Goal: Communication & Community: Answer question/provide support

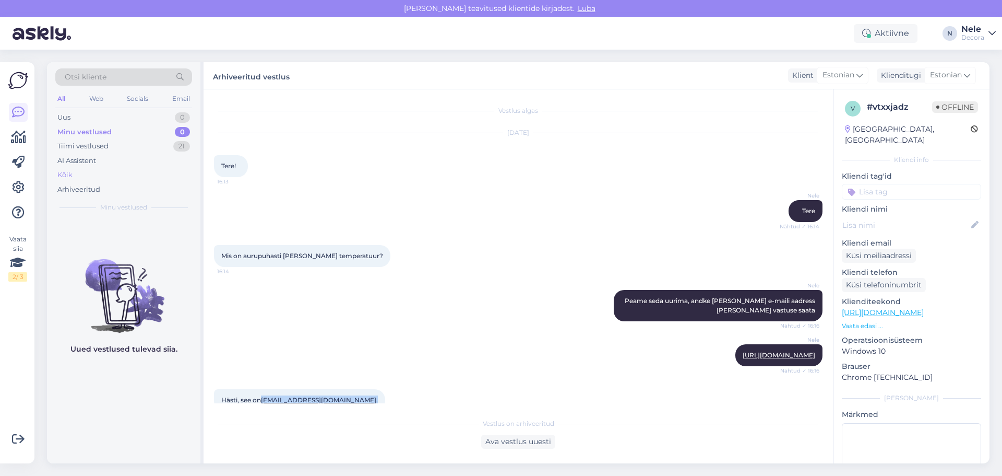
click at [66, 175] on div "Kõik" at bounding box center [64, 175] width 15 height 10
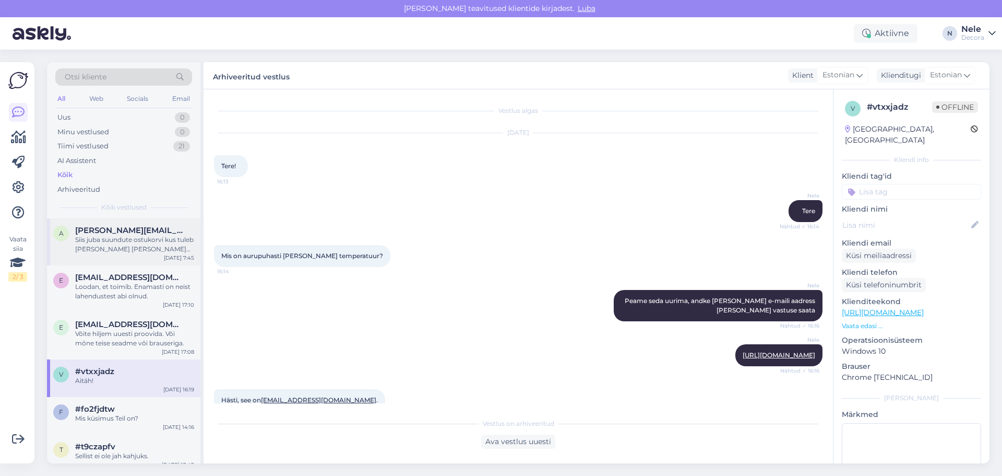
click at [139, 241] on div "Siis juba suundute ostukorvi kus tuleb [PERSON_NAME] [PERSON_NAME] meetodi osas…" at bounding box center [134, 244] width 119 height 19
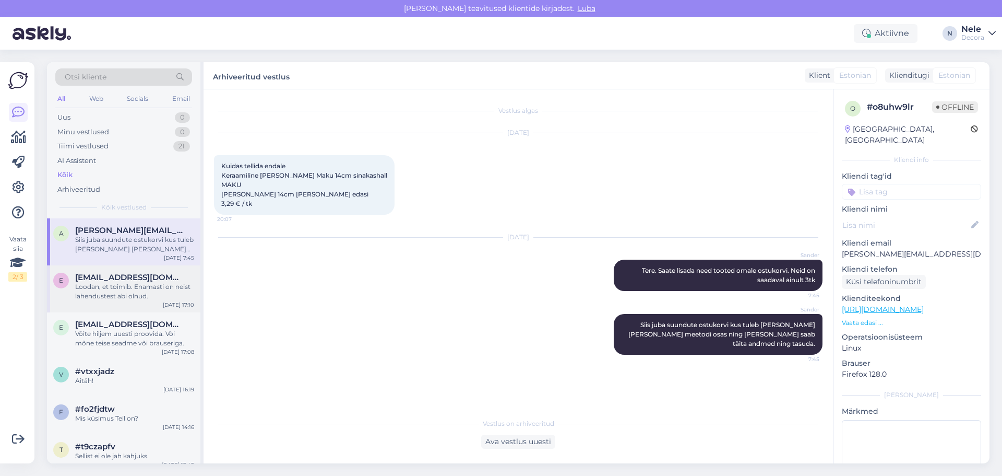
click at [97, 295] on div "Loodan, et toimib. Enamasti on neist lahendustest abi olnud." at bounding box center [134, 291] width 119 height 19
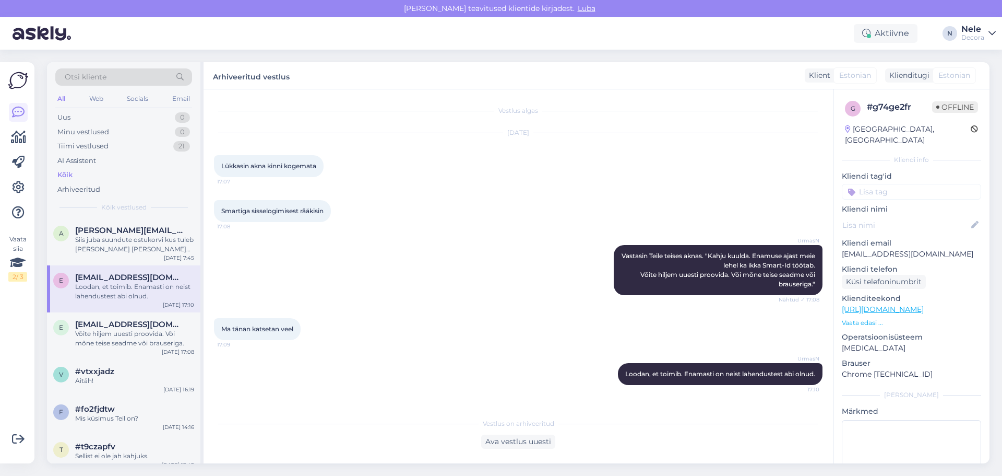
click at [427, 175] on div "[DATE] Lükkasin akna kinni kogemata 17:07" at bounding box center [518, 155] width 609 height 67
click at [103, 329] on div "Võite hiljem uuesti proovida. Või mõne teise seadme või brauseriga." at bounding box center [134, 338] width 119 height 19
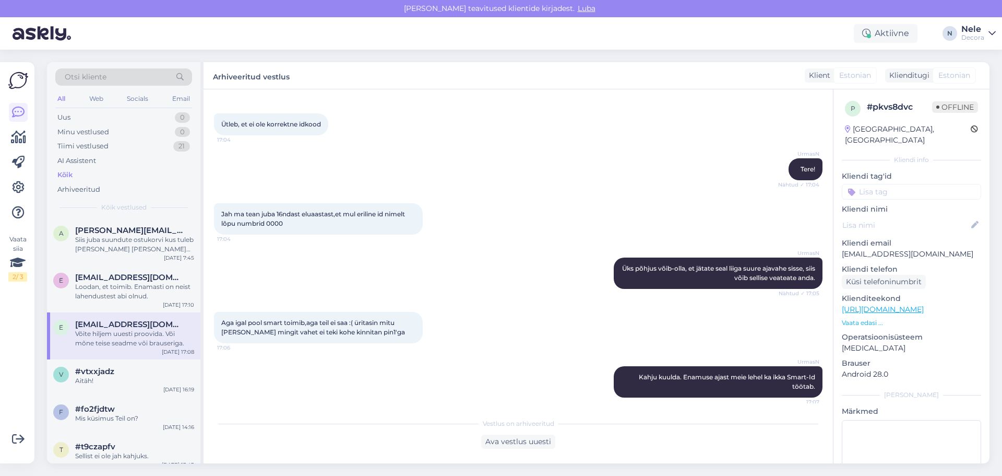
scroll to position [192, 0]
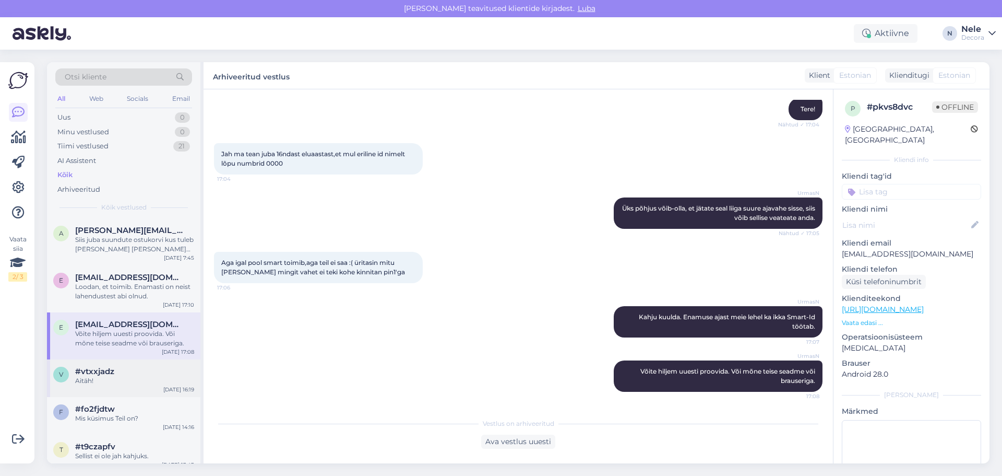
click at [98, 382] on div "Aitäh!" at bounding box center [134, 380] width 119 height 9
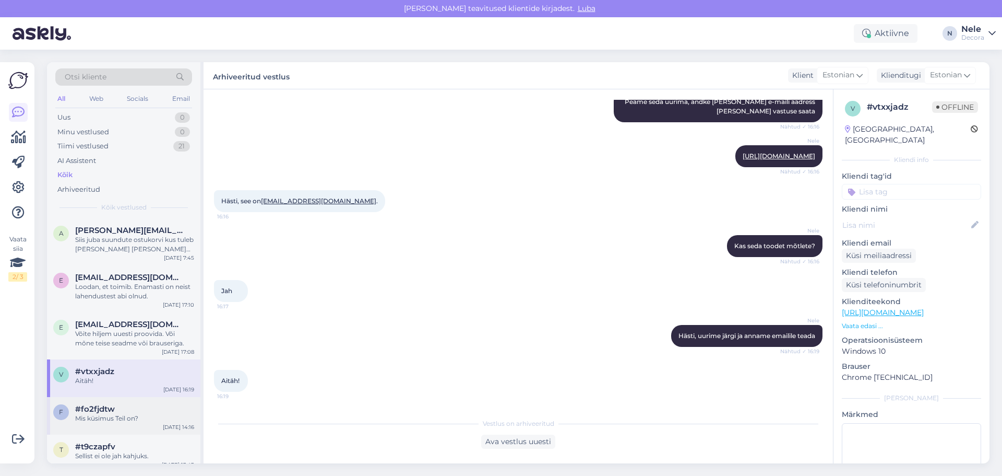
click at [108, 409] on span "#fo2fjdtw" at bounding box center [95, 408] width 40 height 9
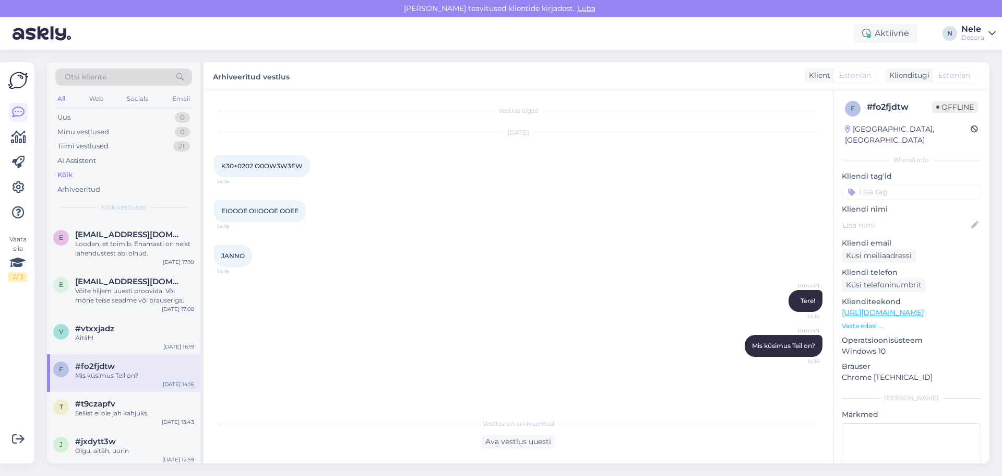
scroll to position [157, 0]
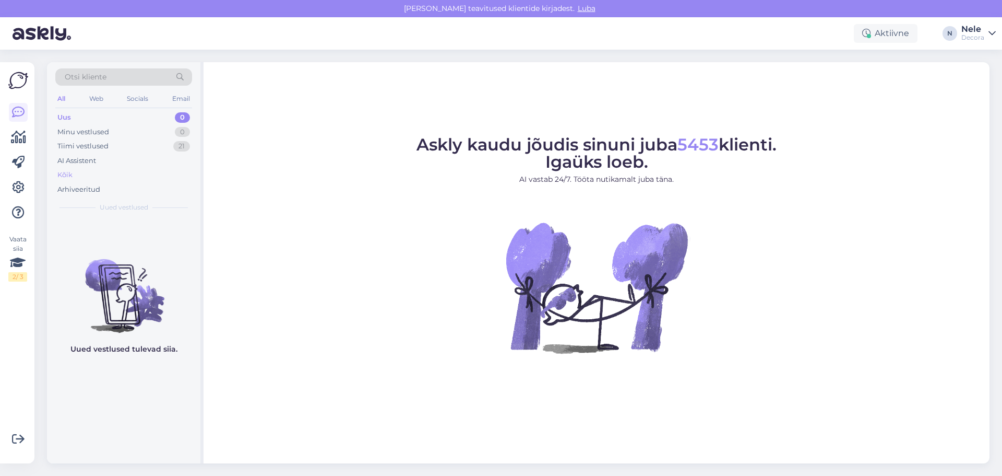
click at [69, 173] on div "Kõik" at bounding box center [64, 175] width 15 height 10
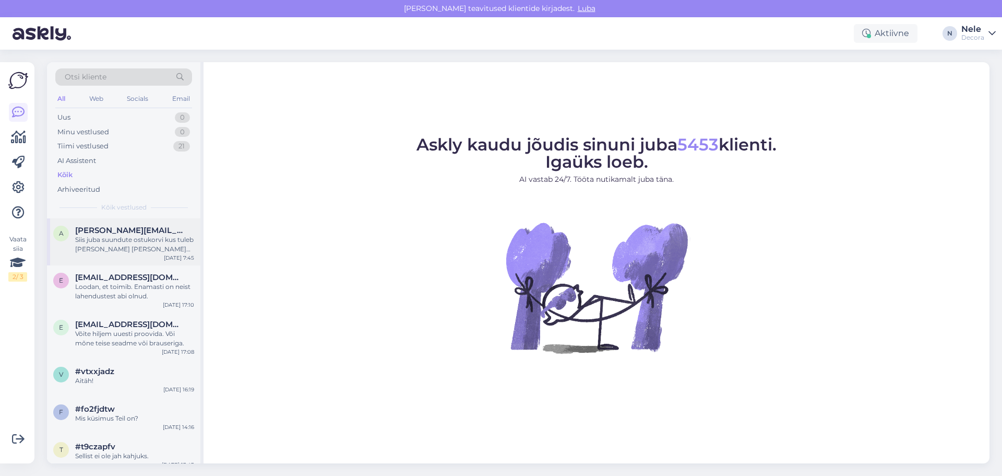
click at [109, 243] on div "Siis juba suundute ostukorvi kus tuleb [PERSON_NAME] [PERSON_NAME] meetodi osas…" at bounding box center [134, 244] width 119 height 19
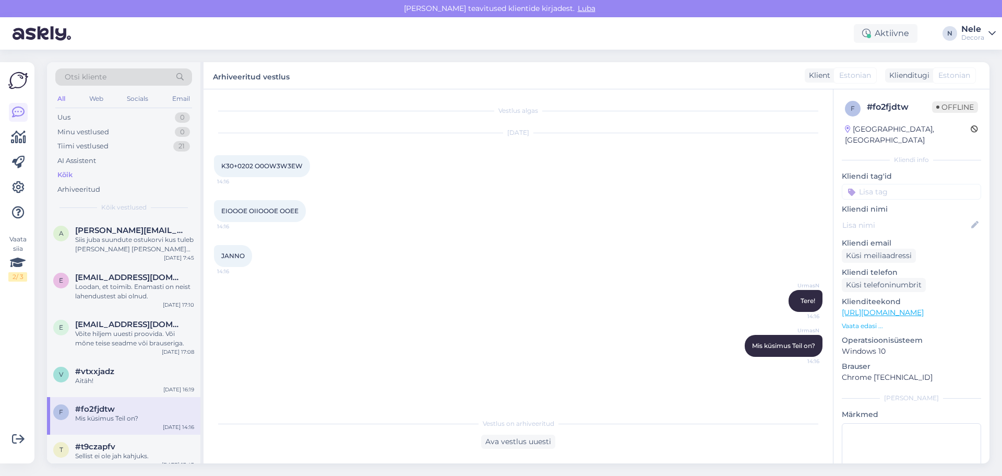
scroll to position [157, 0]
